Goal: Find specific page/section: Find specific page/section

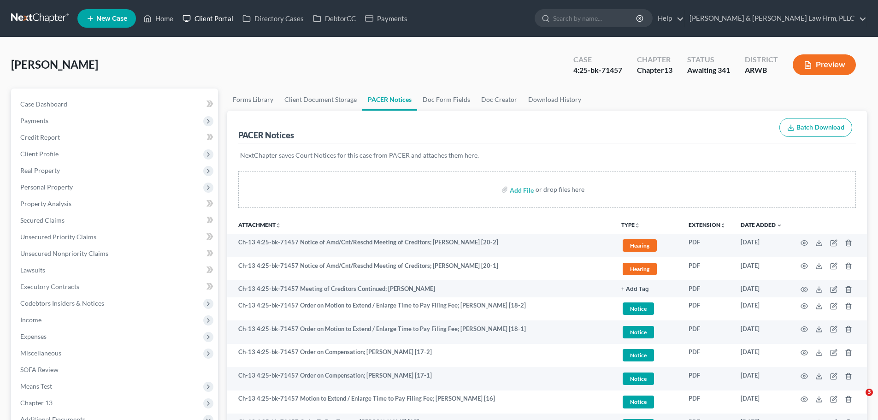
click at [151, 19] on icon at bounding box center [147, 18] width 8 height 11
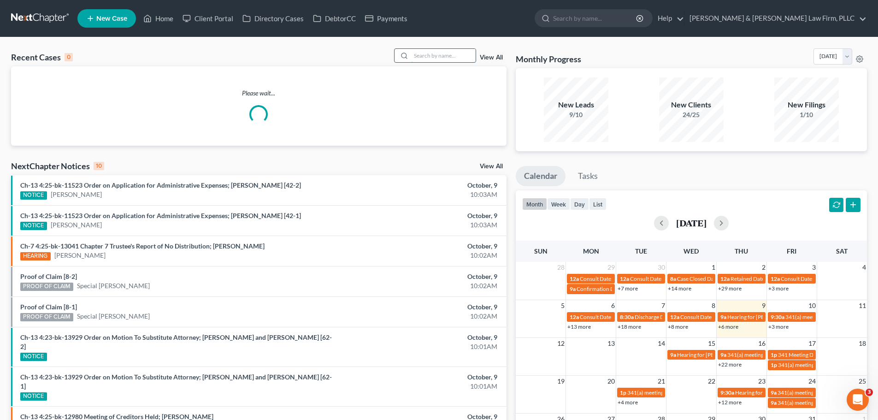
click at [435, 58] on input "search" at bounding box center [443, 55] width 65 height 13
type input "y"
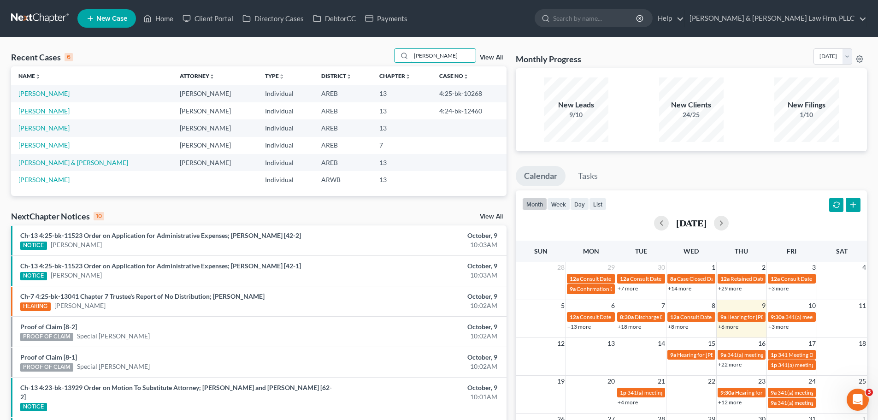
type input "[PERSON_NAME]"
click at [49, 113] on link "[PERSON_NAME]" at bounding box center [43, 111] width 51 height 8
select select "4"
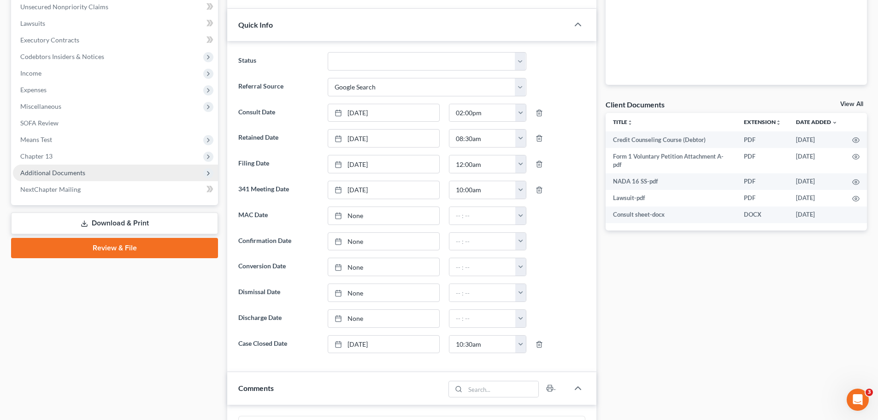
scroll to position [230, 0]
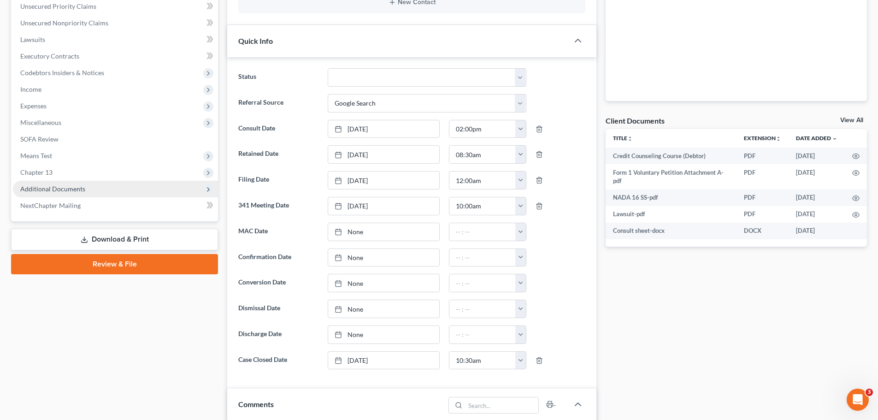
click at [79, 190] on span "Additional Documents" at bounding box center [52, 189] width 65 height 8
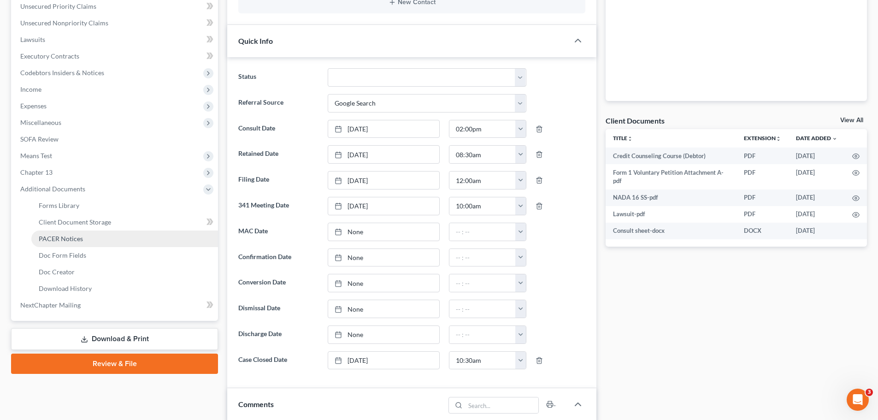
click at [72, 237] on span "PACER Notices" at bounding box center [61, 239] width 44 height 8
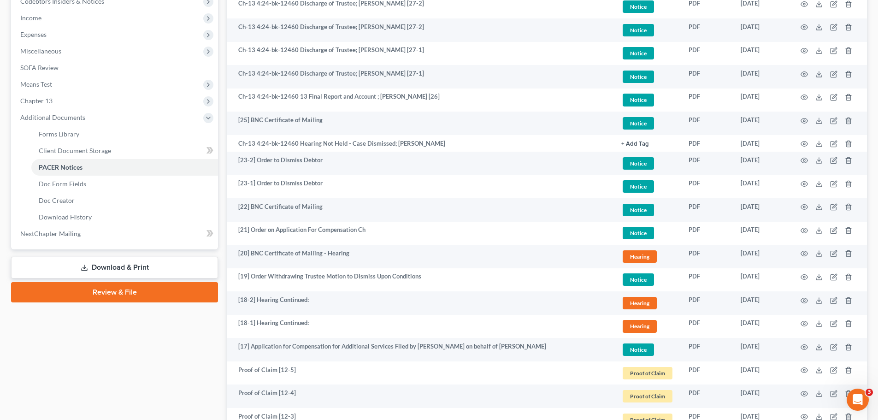
scroll to position [323, 0]
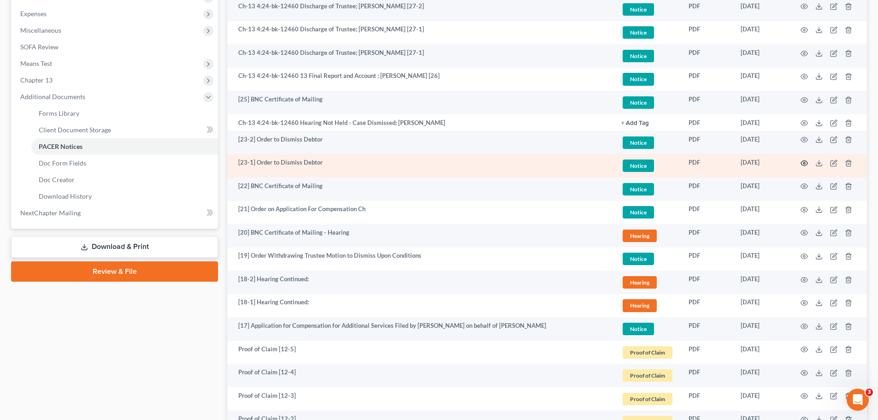
click at [804, 163] on icon "button" at bounding box center [804, 162] width 7 height 7
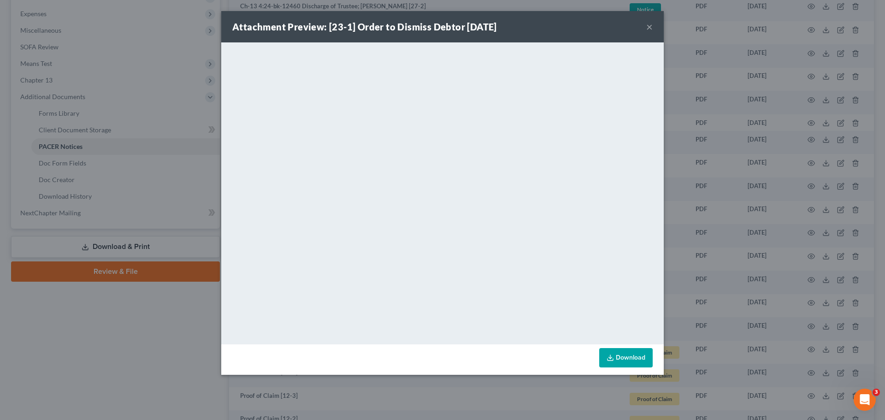
click at [649, 26] on button "×" at bounding box center [649, 26] width 6 height 11
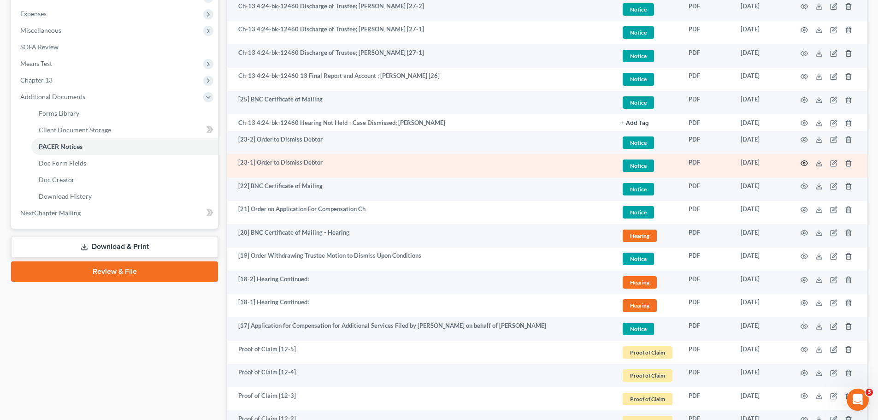
click at [803, 164] on icon "button" at bounding box center [804, 162] width 7 height 7
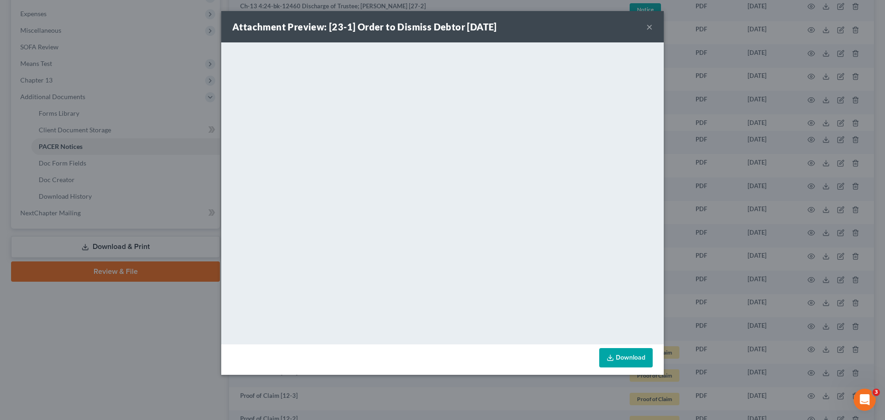
click at [650, 26] on button "×" at bounding box center [649, 26] width 6 height 11
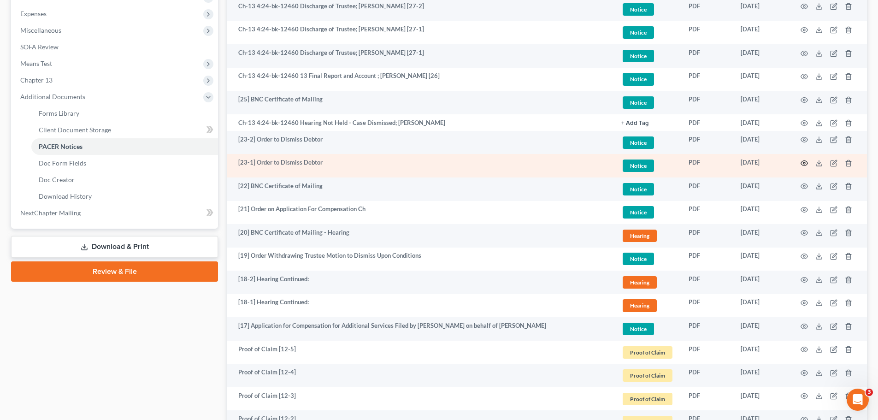
click at [803, 163] on icon "button" at bounding box center [804, 162] width 7 height 7
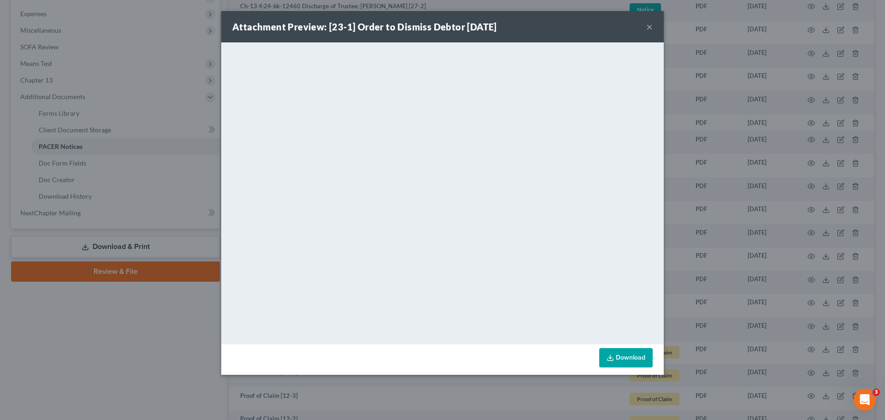
click at [650, 27] on button "×" at bounding box center [649, 26] width 6 height 11
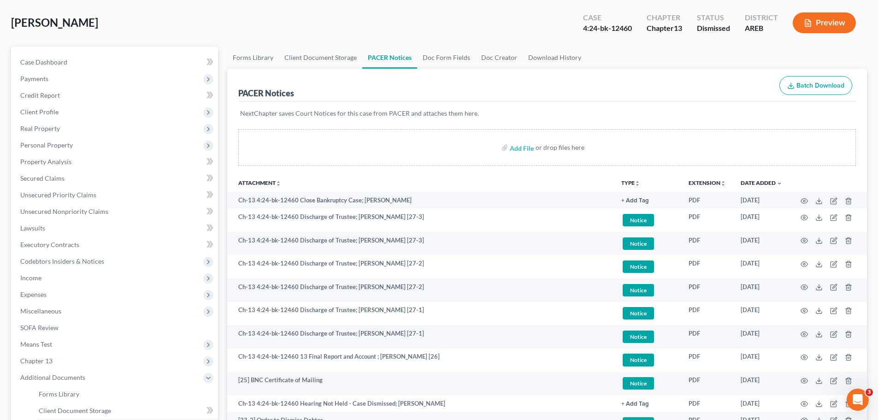
scroll to position [0, 0]
